Goal: Information Seeking & Learning: Check status

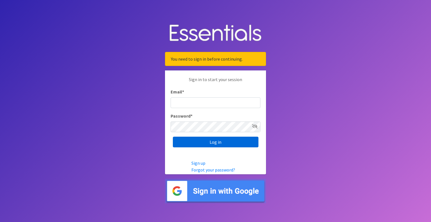
type input "[EMAIL_ADDRESS][DOMAIN_NAME]"
click at [213, 143] on input "Log in" at bounding box center [216, 142] width 86 height 11
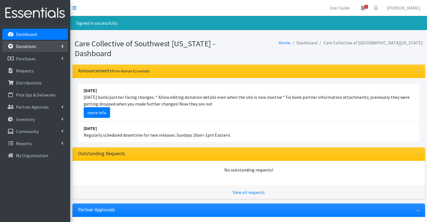
click at [28, 49] on link "Donations" at bounding box center [35, 46] width 66 height 11
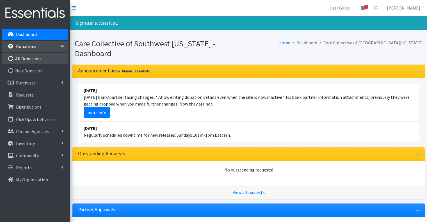
click at [30, 59] on link "All Donations" at bounding box center [35, 58] width 66 height 11
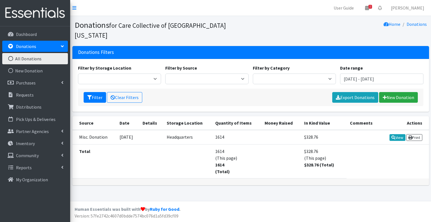
click at [149, 149] on td at bounding box center [151, 162] width 24 height 34
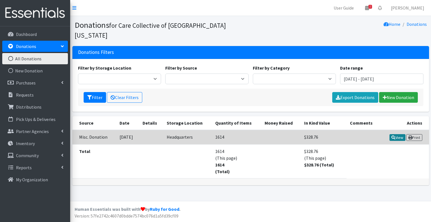
click at [394, 136] on icon at bounding box center [393, 138] width 4 height 4
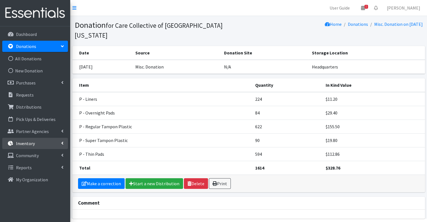
click at [55, 143] on link "Inventory" at bounding box center [35, 143] width 66 height 11
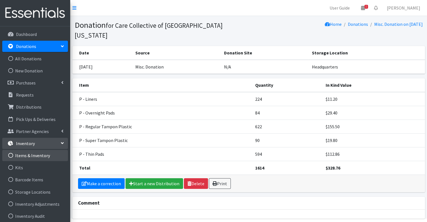
click at [48, 154] on link "Items & Inventory" at bounding box center [35, 155] width 66 height 11
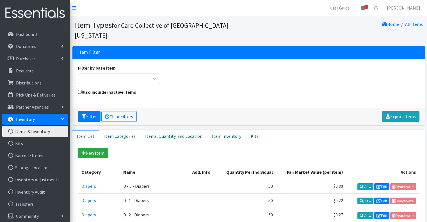
click at [274, 89] on div "Also include inactive items" at bounding box center [248, 95] width 345 height 13
click at [274, 75] on div "Filter by base item Adult Briefs (Large/X-Large) Adult Briefs (Medium/Large) Ad…" at bounding box center [248, 77] width 345 height 24
click at [217, 130] on link "Item Inventory" at bounding box center [226, 136] width 39 height 12
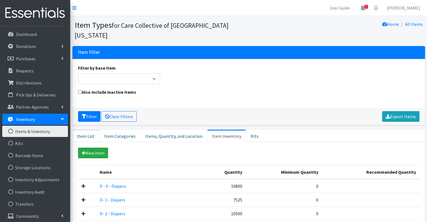
click at [91, 130] on link "Item List" at bounding box center [85, 136] width 27 height 12
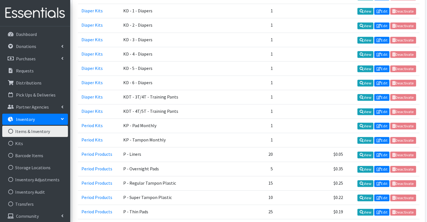
scroll to position [349, 0]
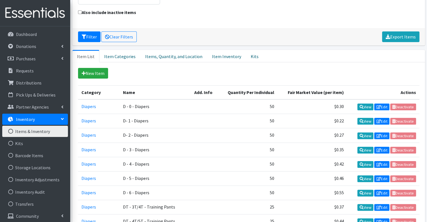
scroll to position [41, 0]
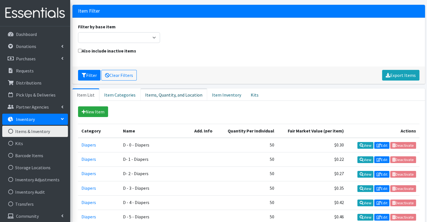
click at [159, 88] on link "Items, Quantity, and Location" at bounding box center [173, 94] width 67 height 12
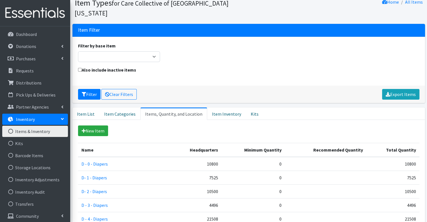
scroll to position [0, 0]
